Goal: Task Accomplishment & Management: Use online tool/utility

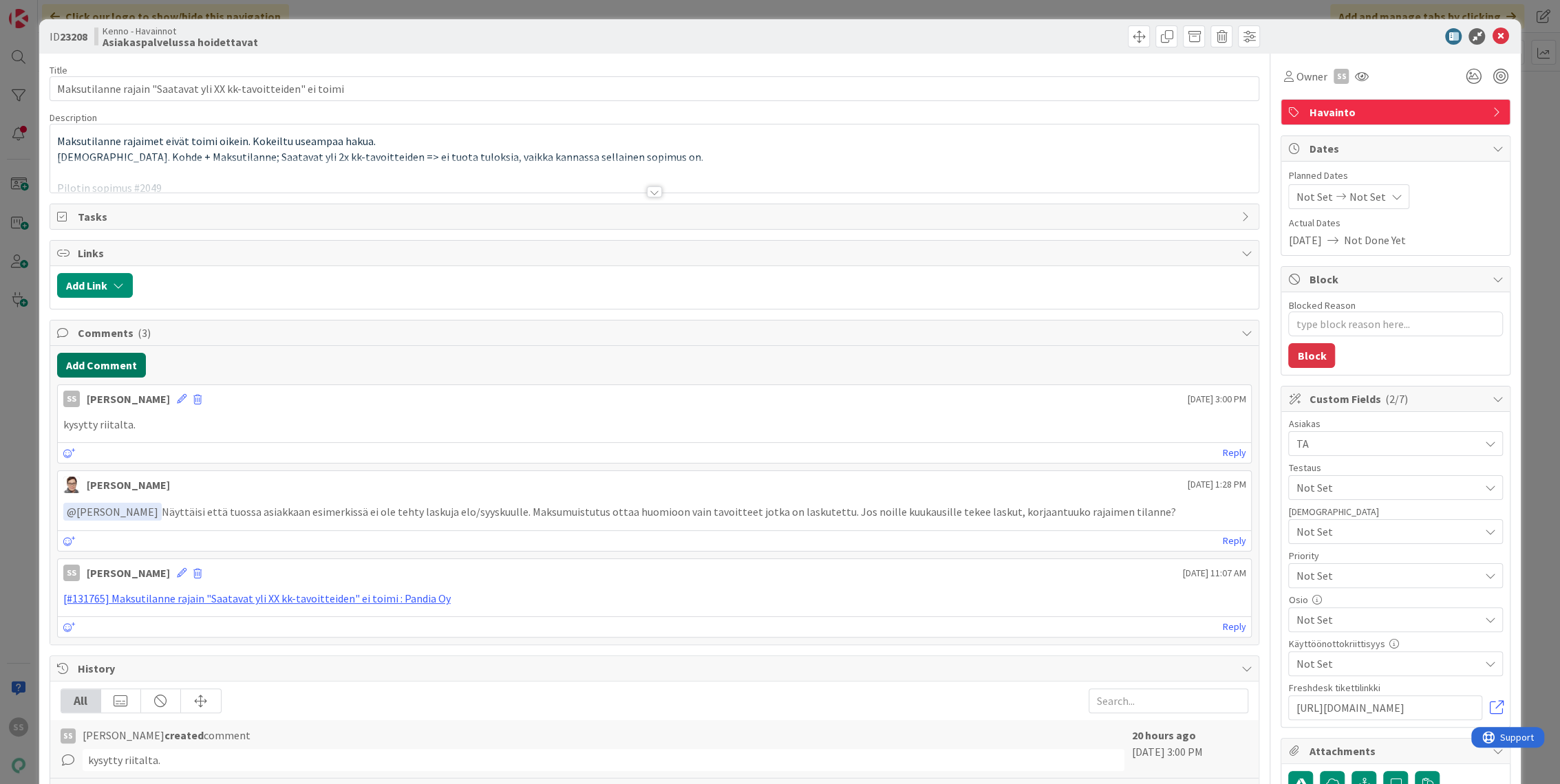
click at [103, 370] on button "Add Comment" at bounding box center [101, 365] width 89 height 25
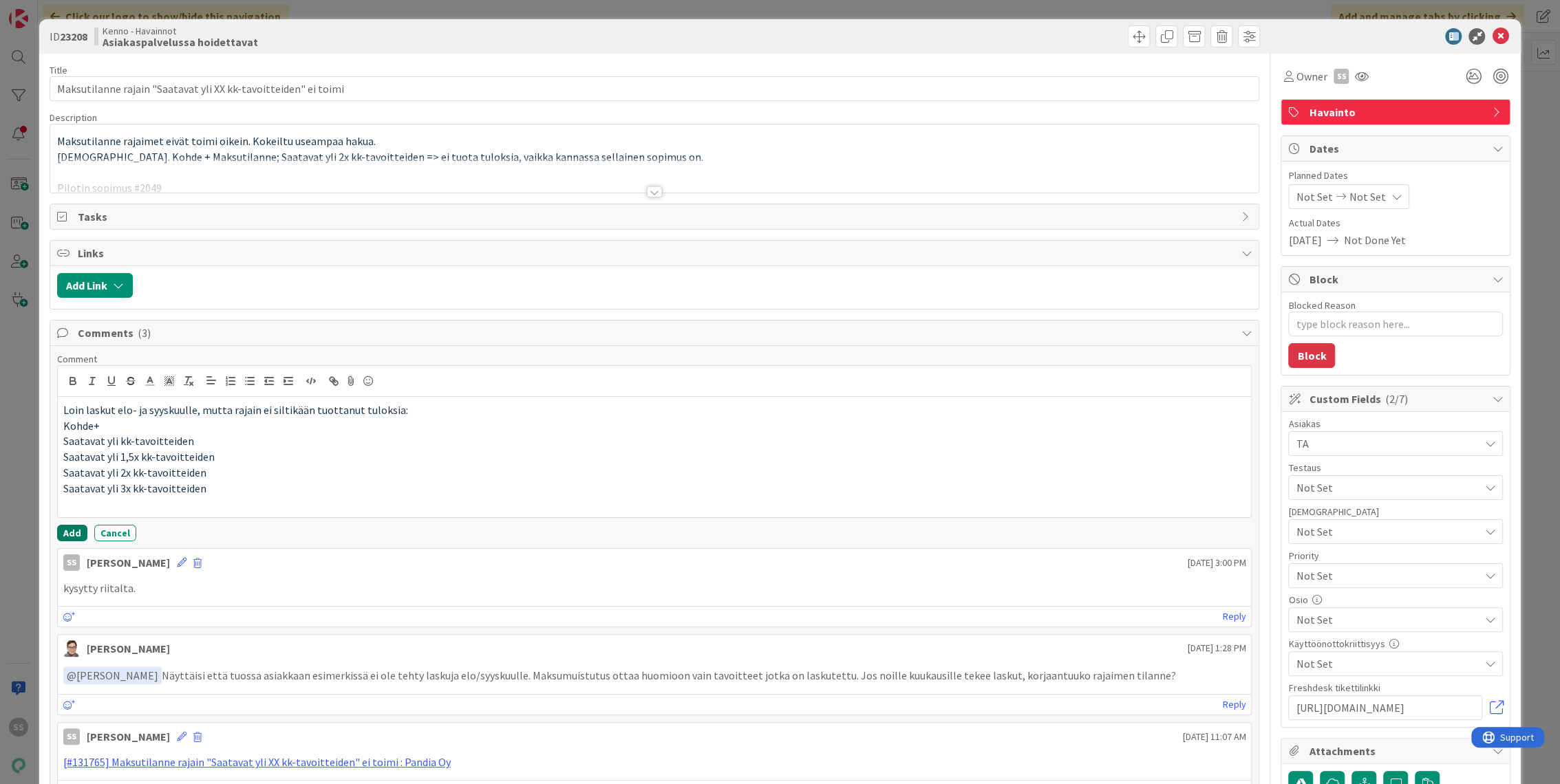
click at [67, 535] on button "Add" at bounding box center [72, 533] width 31 height 16
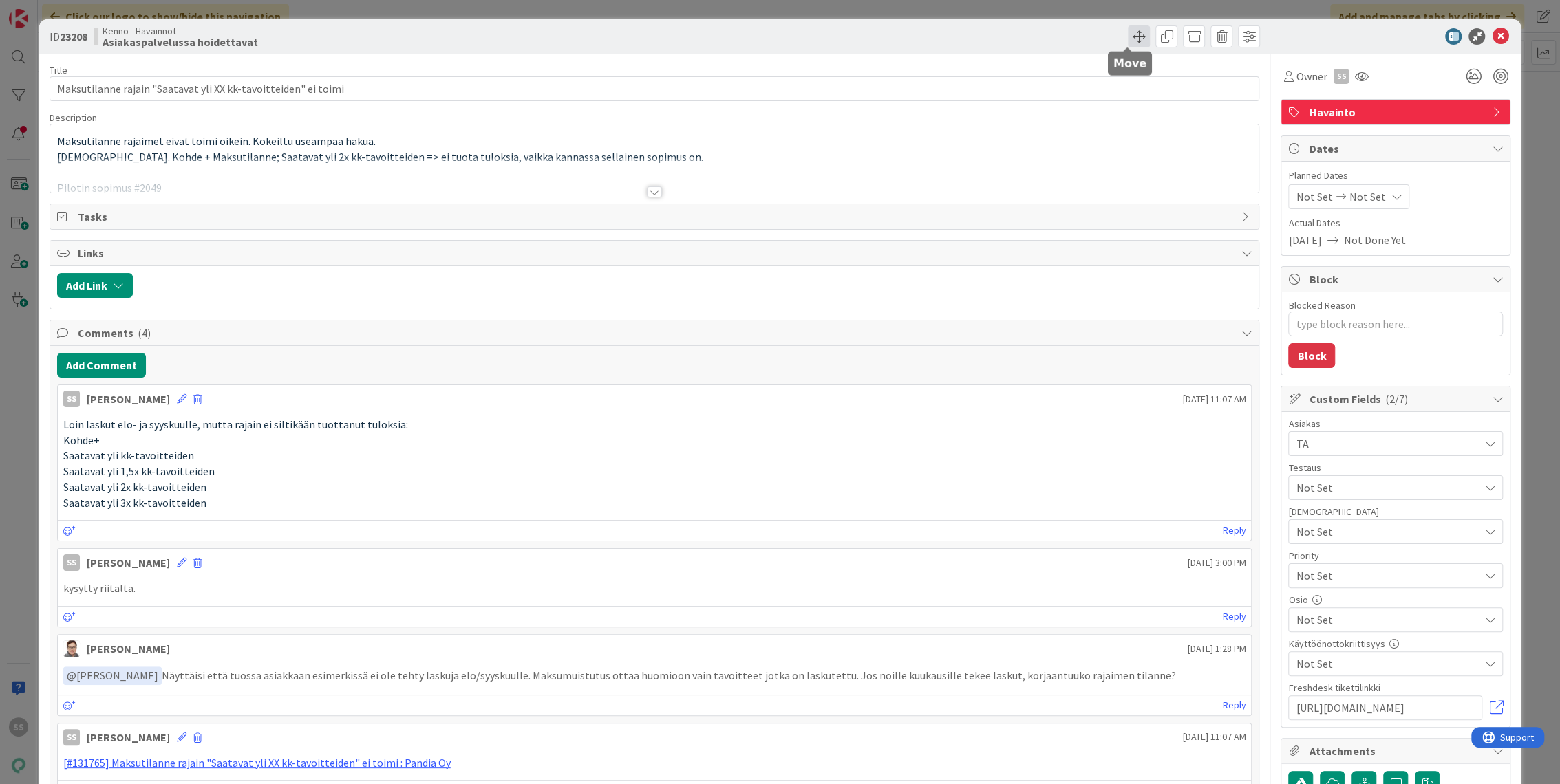
click at [1129, 37] on span at bounding box center [1139, 36] width 22 height 22
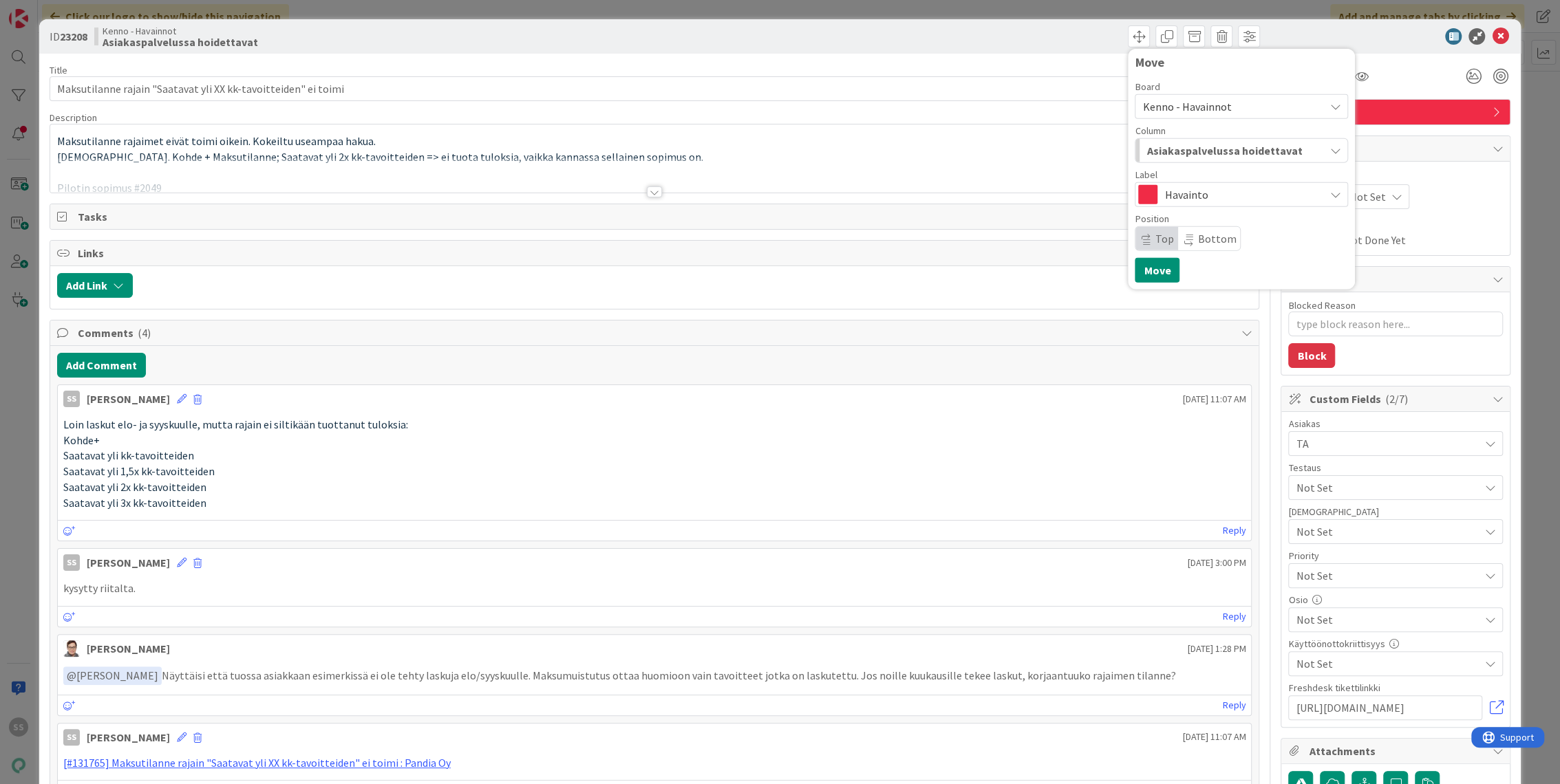
click at [1197, 140] on div "Asiakaspalvelussa hoidettavat" at bounding box center [1233, 150] width 181 height 22
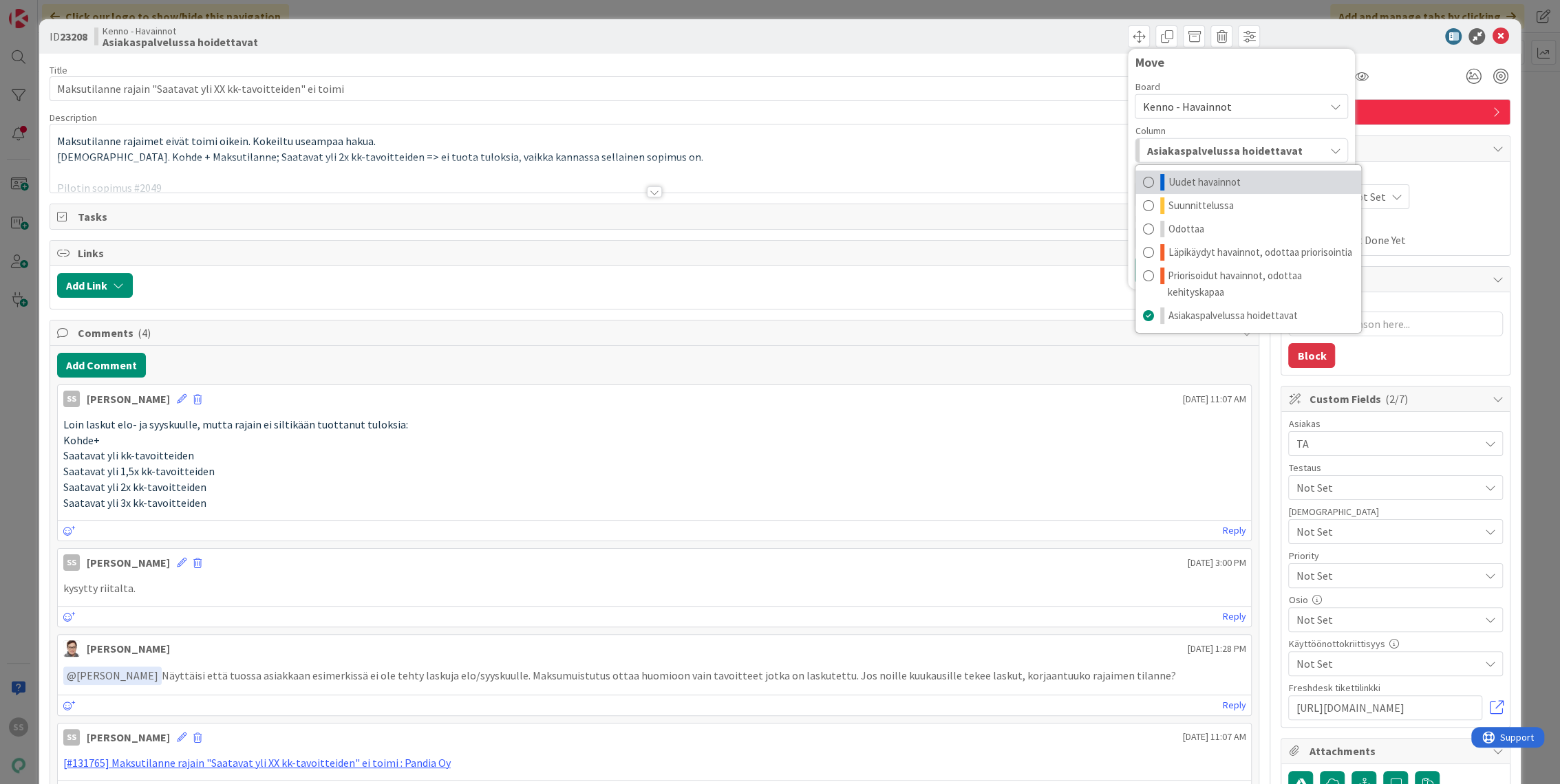
click at [1194, 180] on span "Uudet havainnot" at bounding box center [1204, 183] width 72 height 16
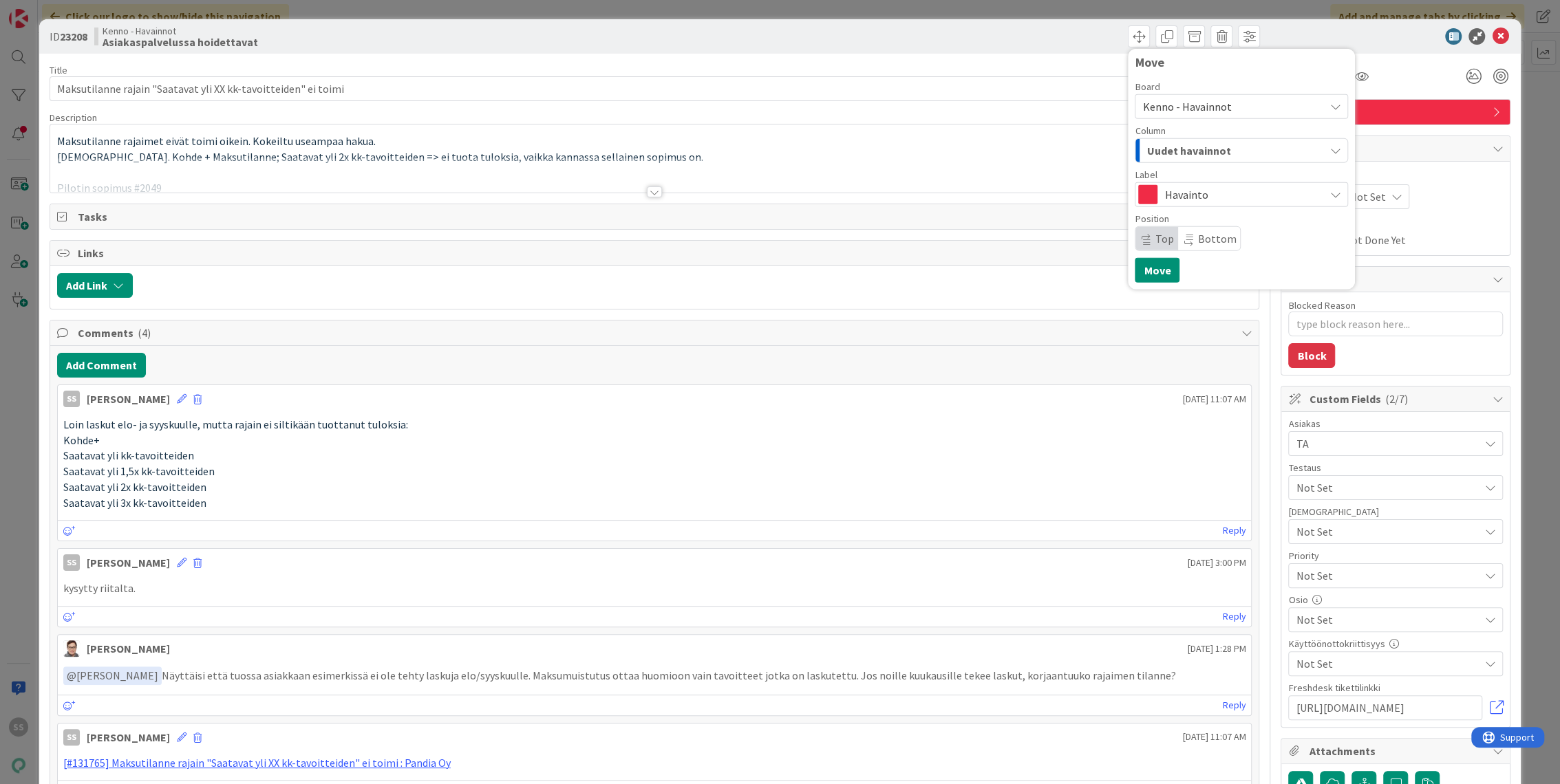
click at [1301, 355] on button "Block" at bounding box center [1312, 356] width 47 height 25
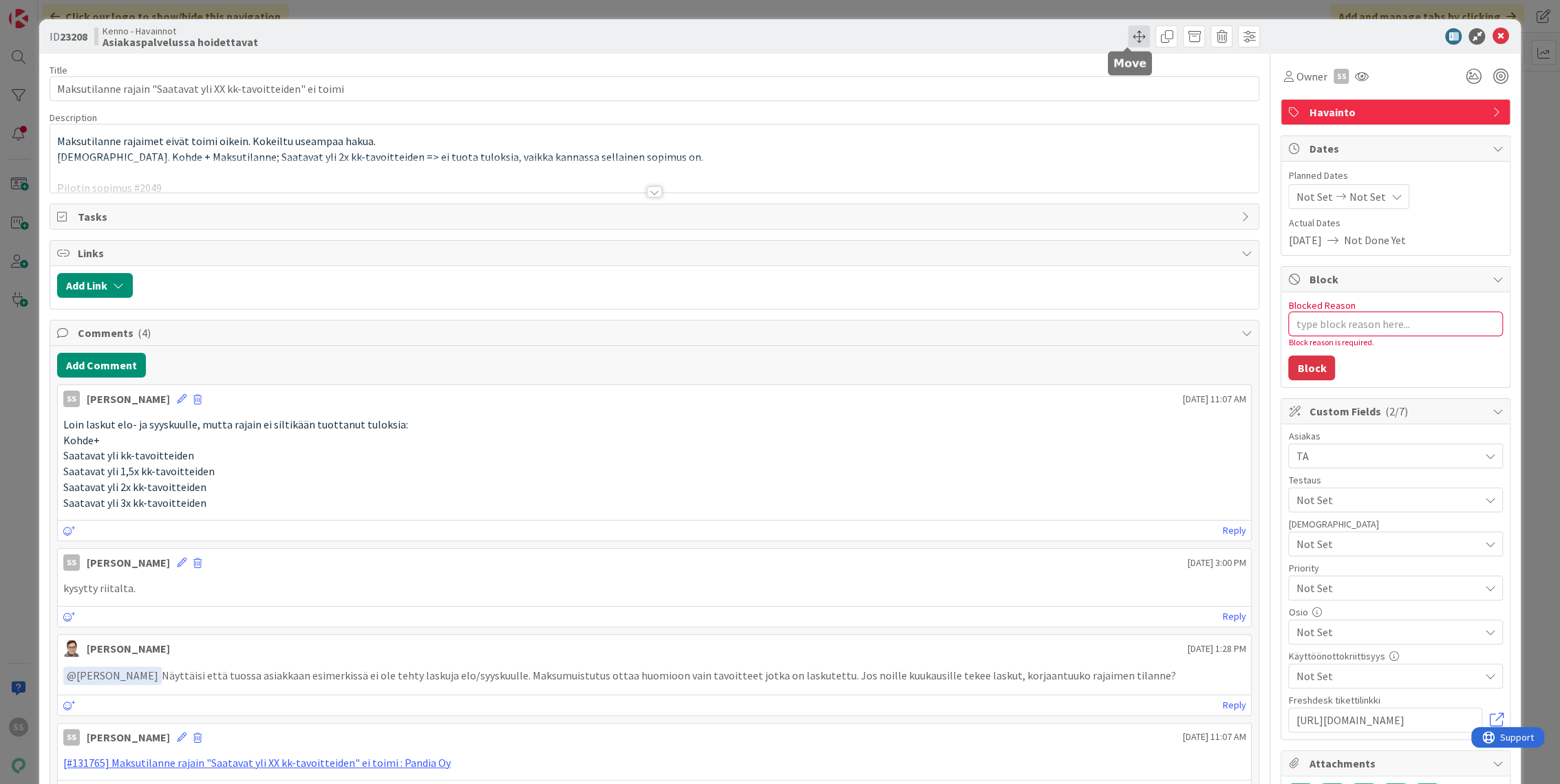
click at [1129, 35] on span at bounding box center [1139, 36] width 22 height 22
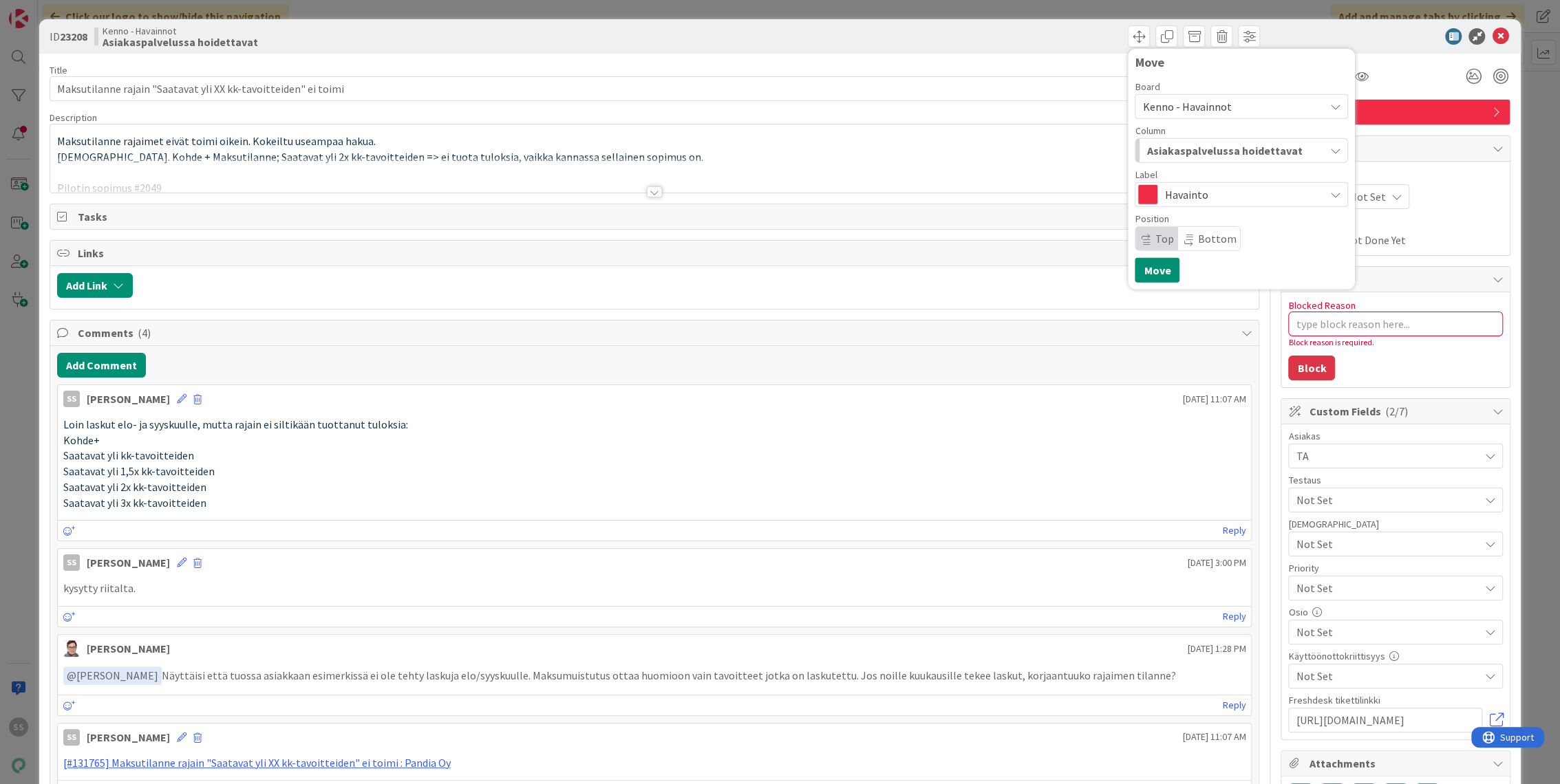
click at [1186, 156] on span "Asiakaspalvelussa hoidettavat" at bounding box center [1224, 151] width 156 height 18
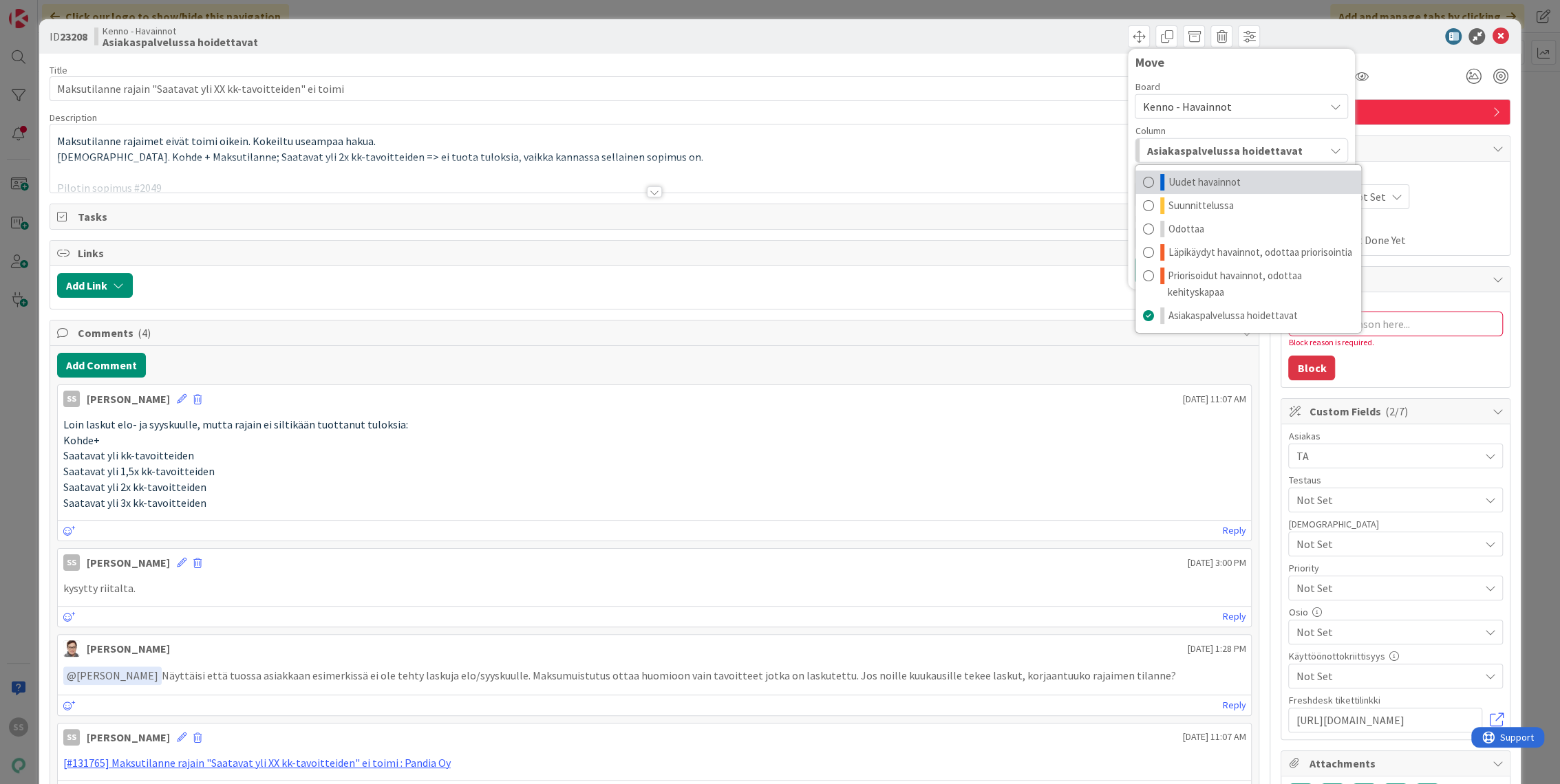
click at [1174, 181] on span "Uudet havainnot" at bounding box center [1204, 183] width 72 height 16
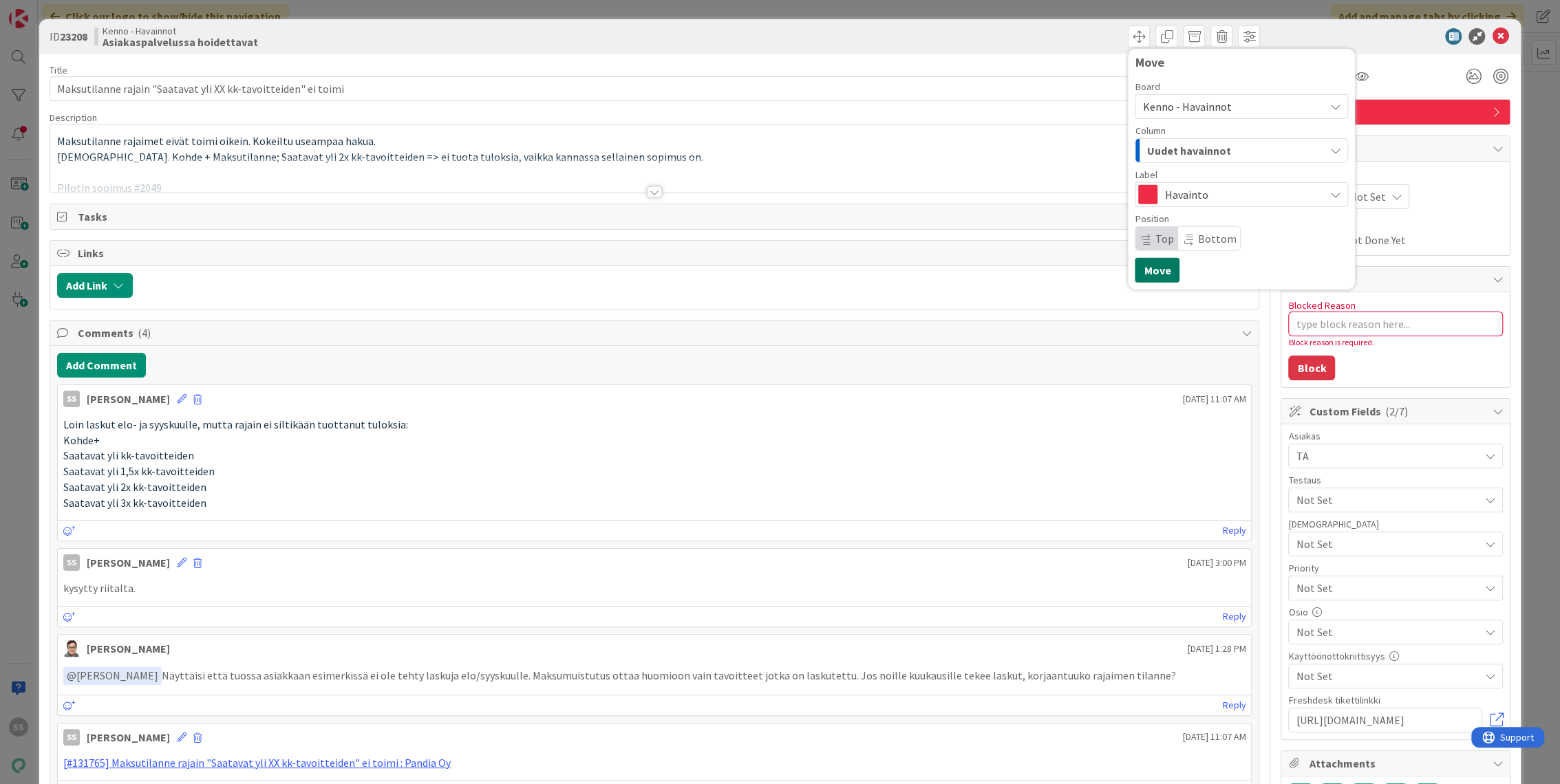
click at [1141, 274] on button "Move" at bounding box center [1158, 271] width 45 height 25
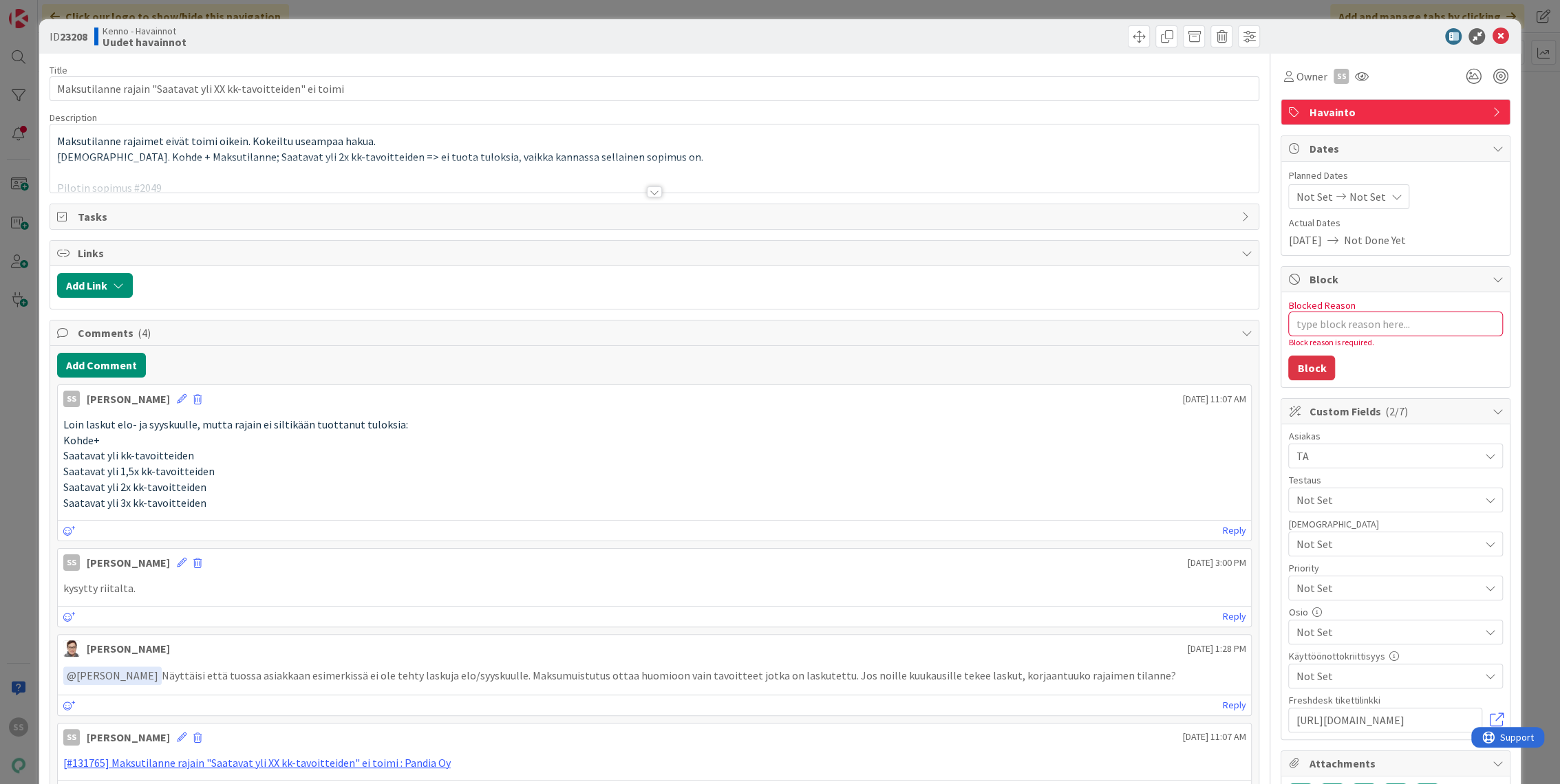
type textarea "x"
